Goal: Navigation & Orientation: Find specific page/section

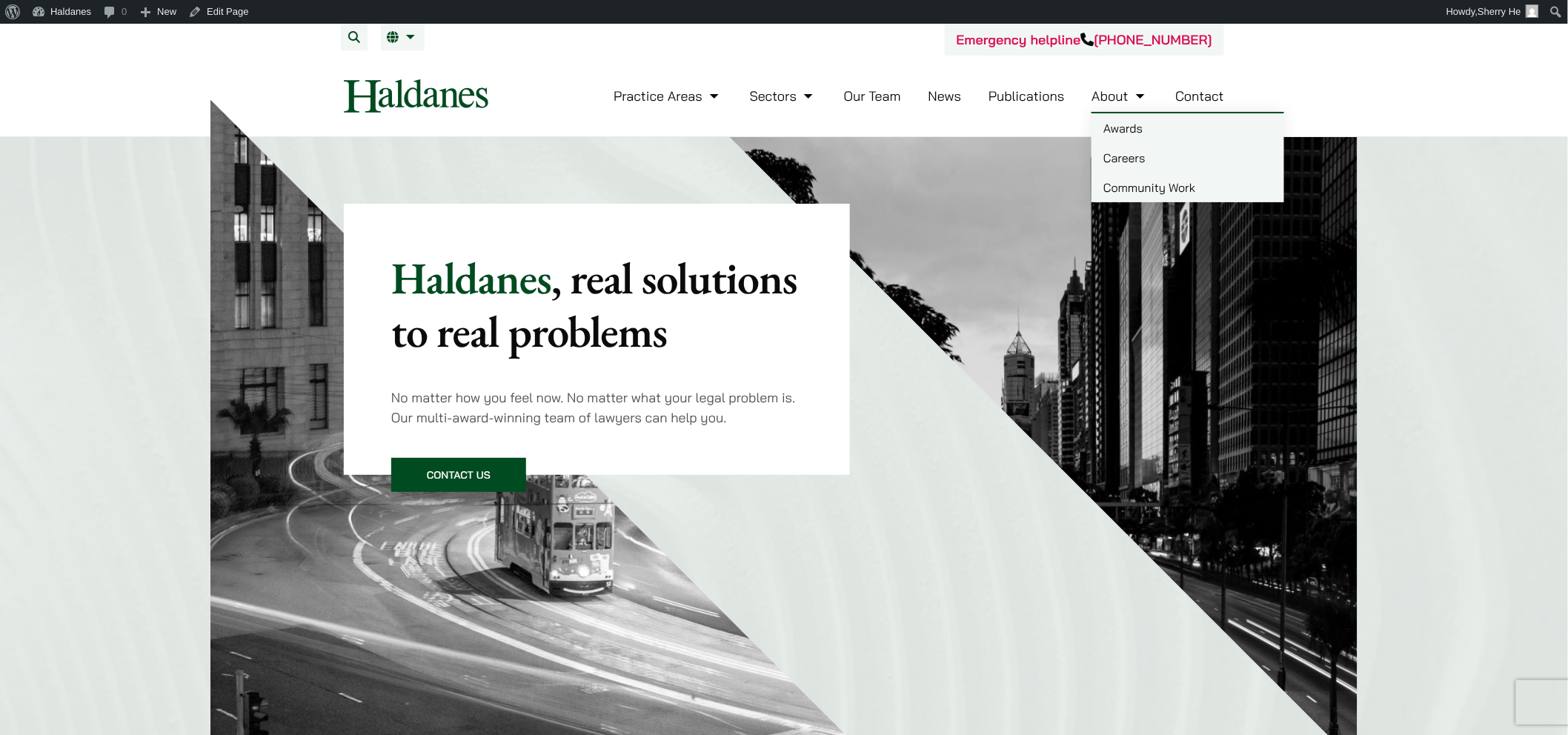
drag, startPoint x: 1149, startPoint y: 157, endPoint x: 1120, endPoint y: 165, distance: 30.1
click at [1149, 157] on link "Careers" at bounding box center [1188, 157] width 193 height 29
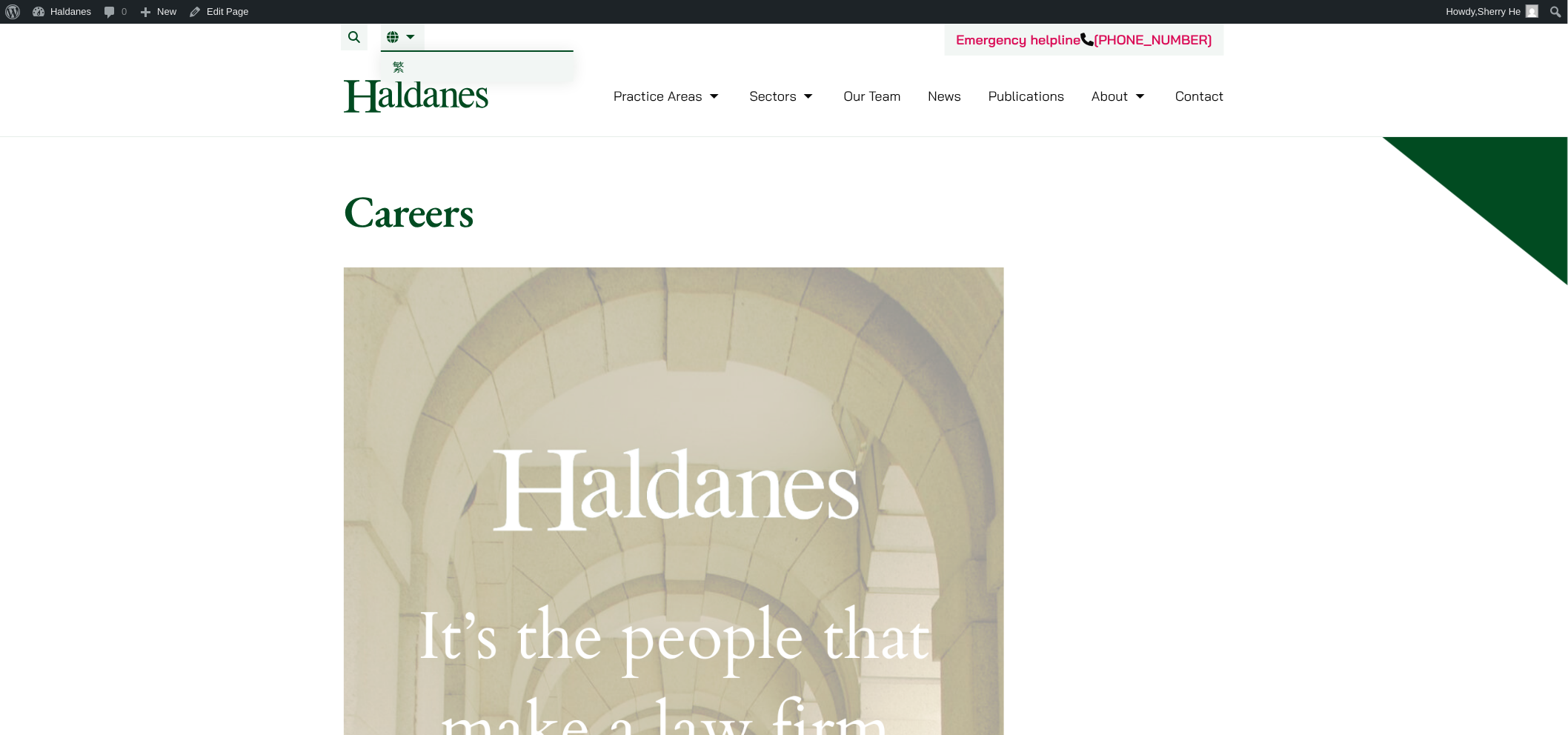
click at [397, 56] on link "繁" at bounding box center [477, 66] width 193 height 29
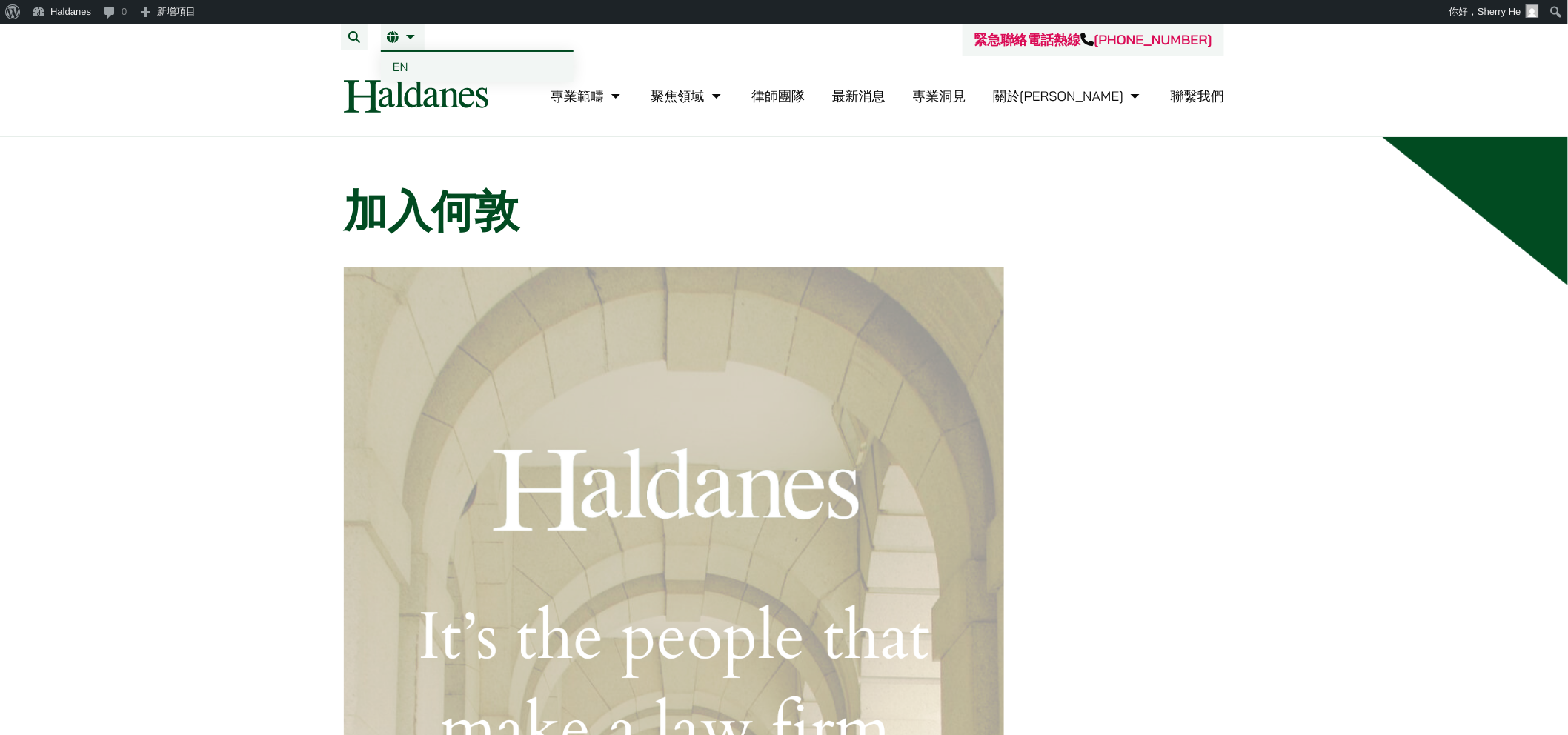
click at [399, 67] on span "EN" at bounding box center [400, 66] width 15 height 15
